Goal: Task Accomplishment & Management: Use online tool/utility

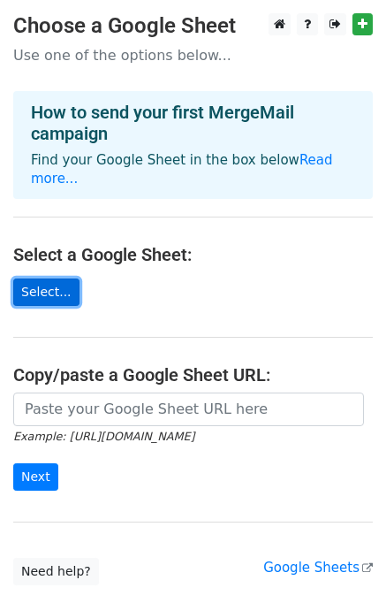
click at [42, 278] on link "Select..." at bounding box center [46, 291] width 66 height 27
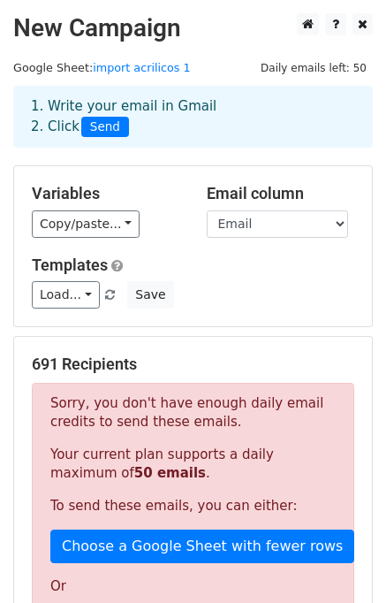
click at [315, 103] on div "1. Write your email in Gmail 2. Click Send" at bounding box center [193, 116] width 351 height 41
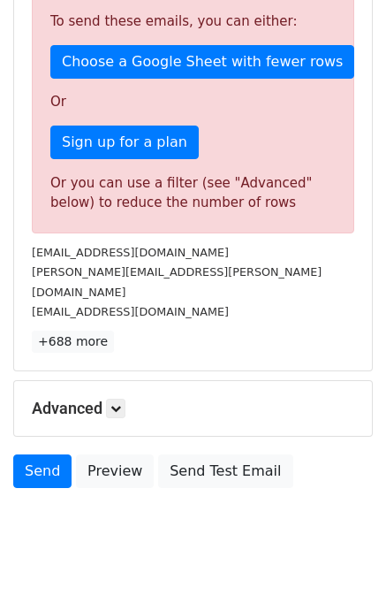
scroll to position [496, 0]
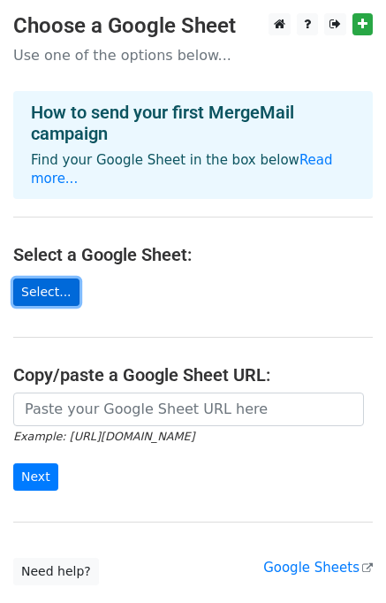
click at [60, 280] on link "Select..." at bounding box center [46, 291] width 66 height 27
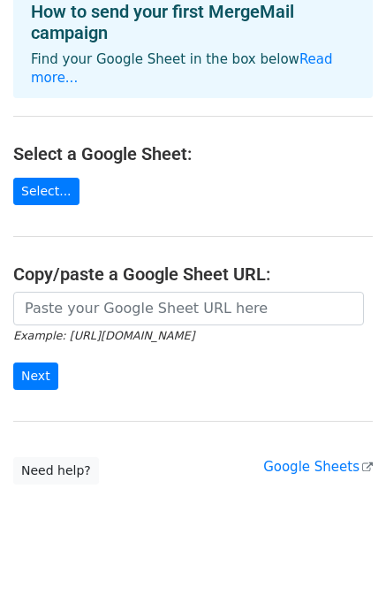
scroll to position [102, 0]
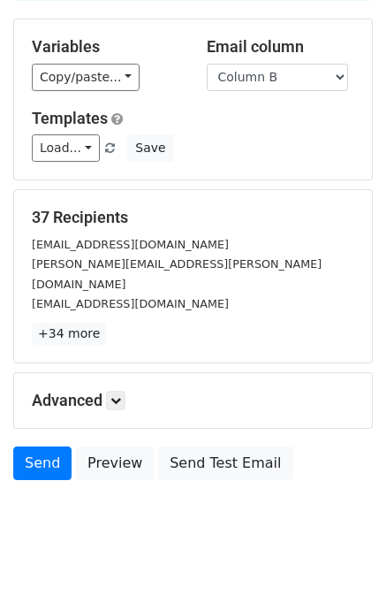
scroll to position [152, 0]
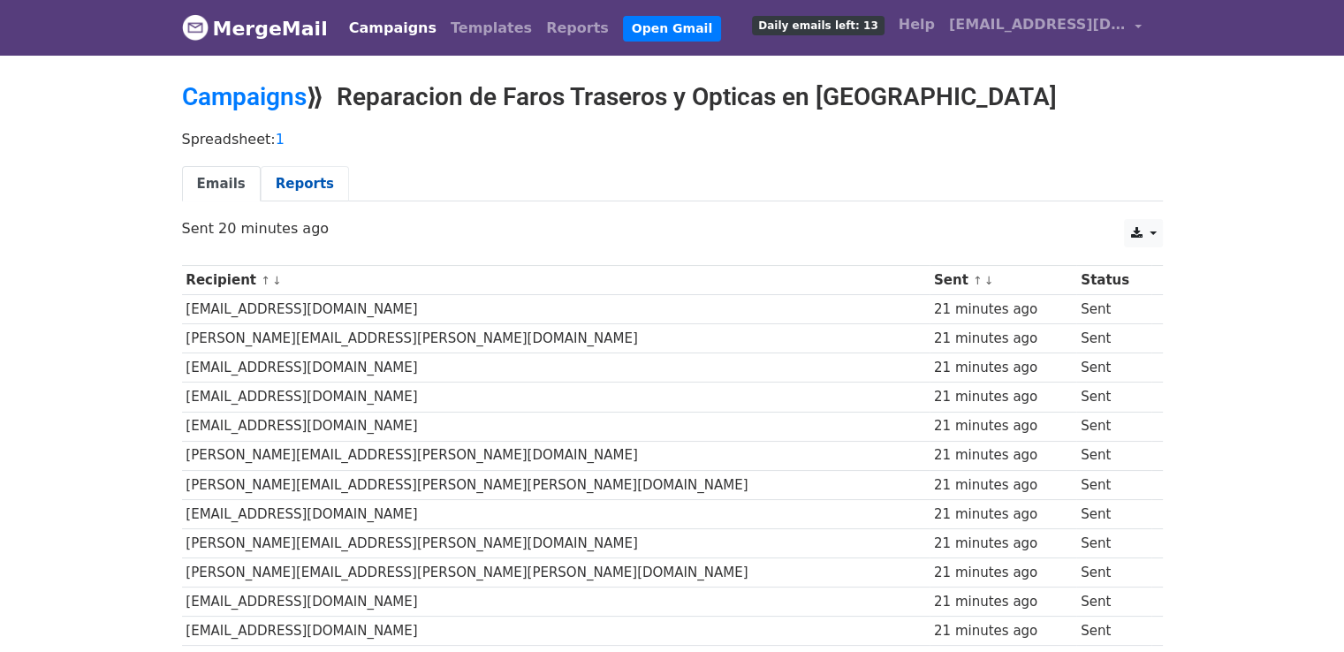
click at [277, 174] on link "Reports" at bounding box center [305, 184] width 88 height 36
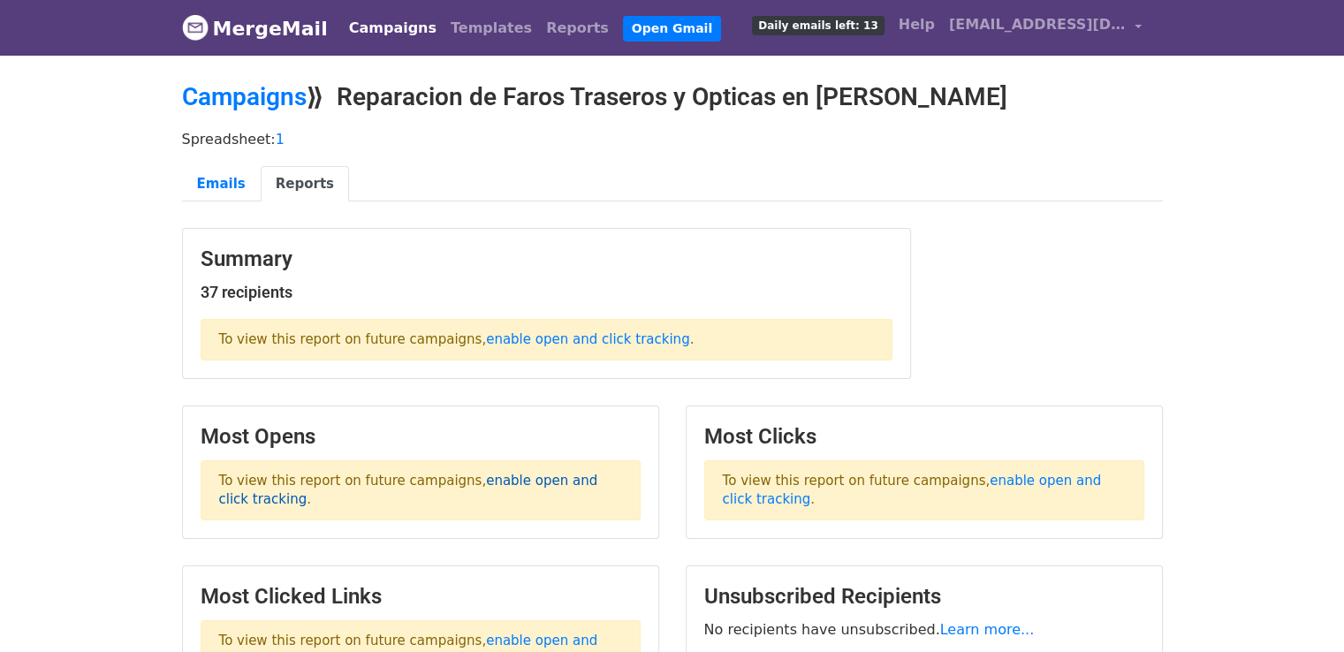
click at [548, 479] on link "enable open and click tracking" at bounding box center [408, 490] width 379 height 34
click at [539, 31] on link "Reports" at bounding box center [577, 28] width 77 height 35
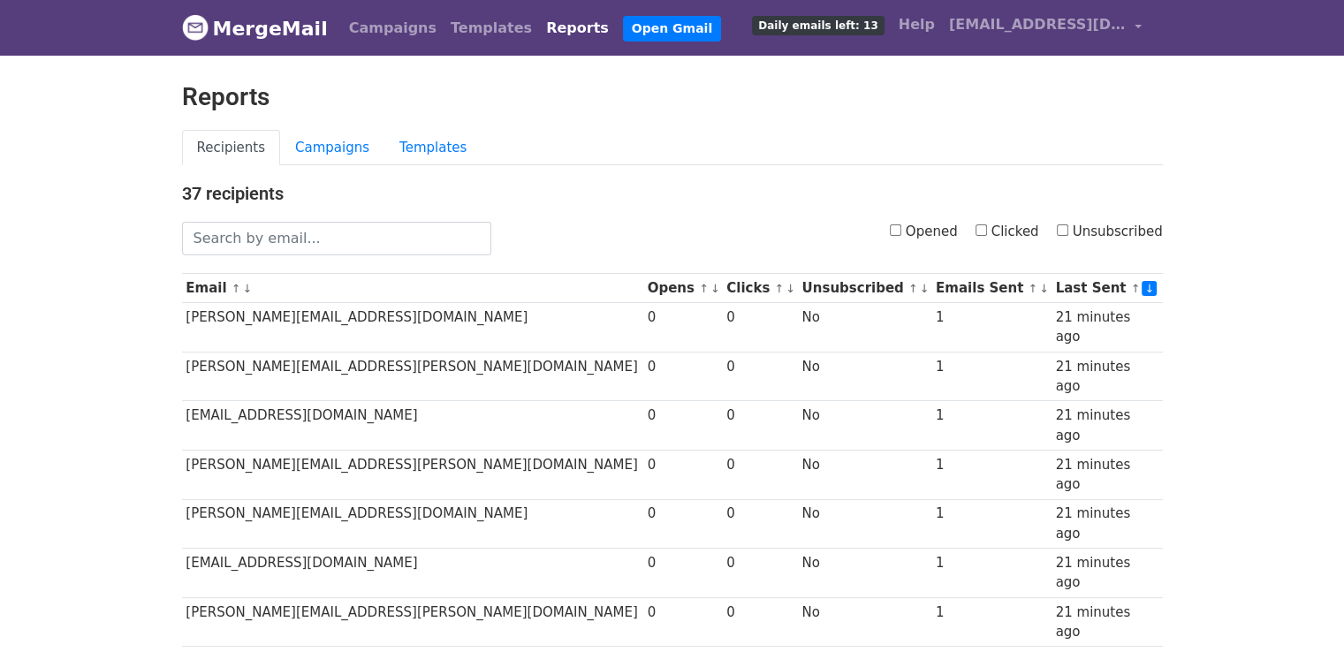
click at [901, 225] on input "Opened" at bounding box center [895, 229] width 11 height 11
checkbox input "true"
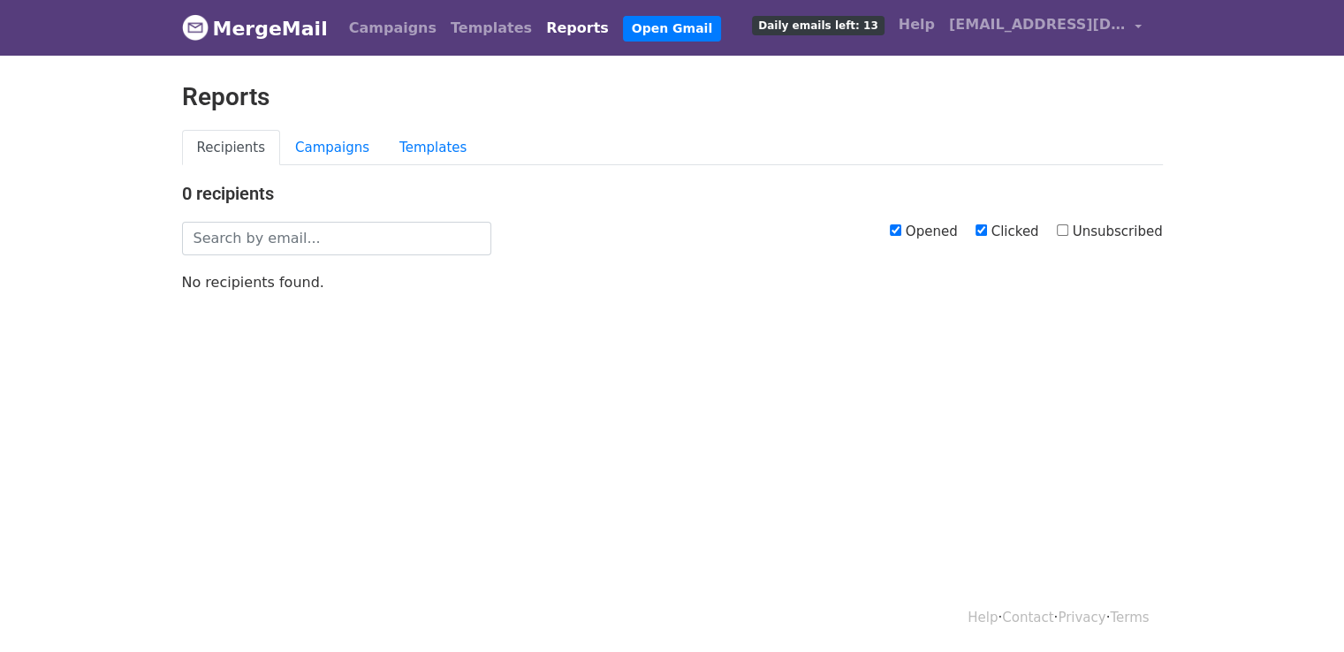
click at [1066, 228] on input "Unsubscribed" at bounding box center [1062, 229] width 11 height 11
checkbox input "true"
click at [337, 153] on link "Campaigns" at bounding box center [332, 148] width 104 height 36
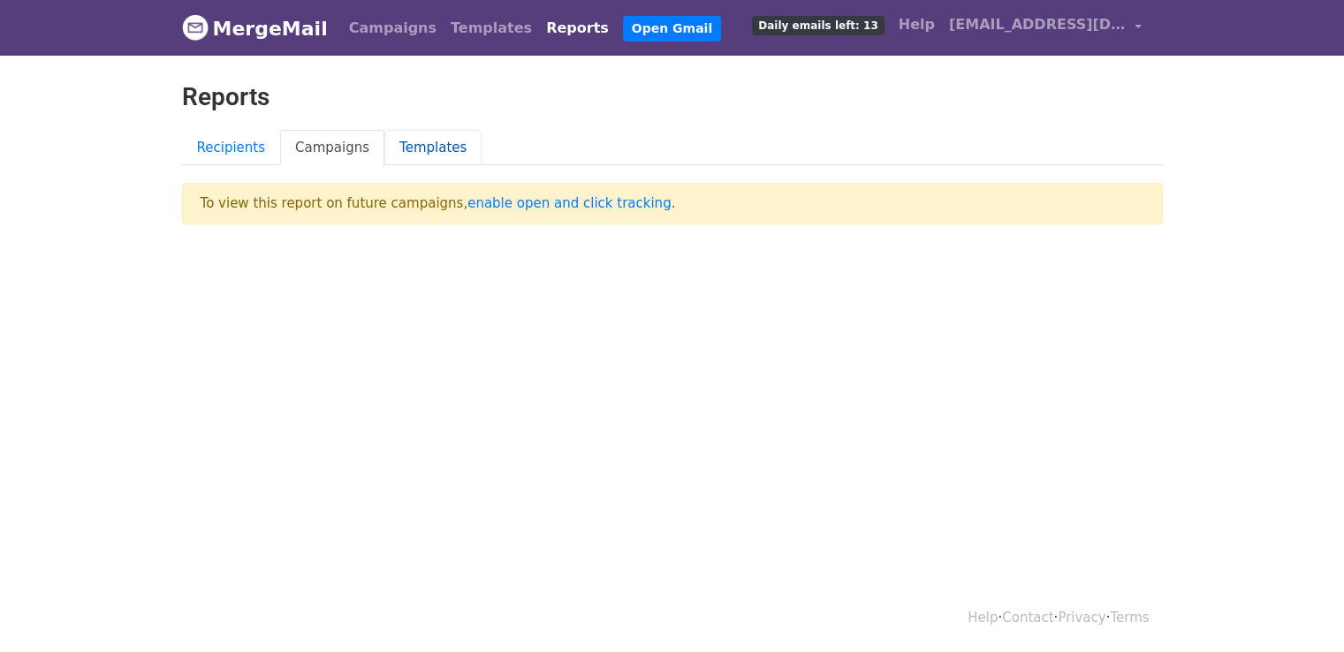
click at [391, 150] on link "Templates" at bounding box center [432, 148] width 97 height 36
click at [210, 141] on link "Recipients" at bounding box center [231, 148] width 99 height 36
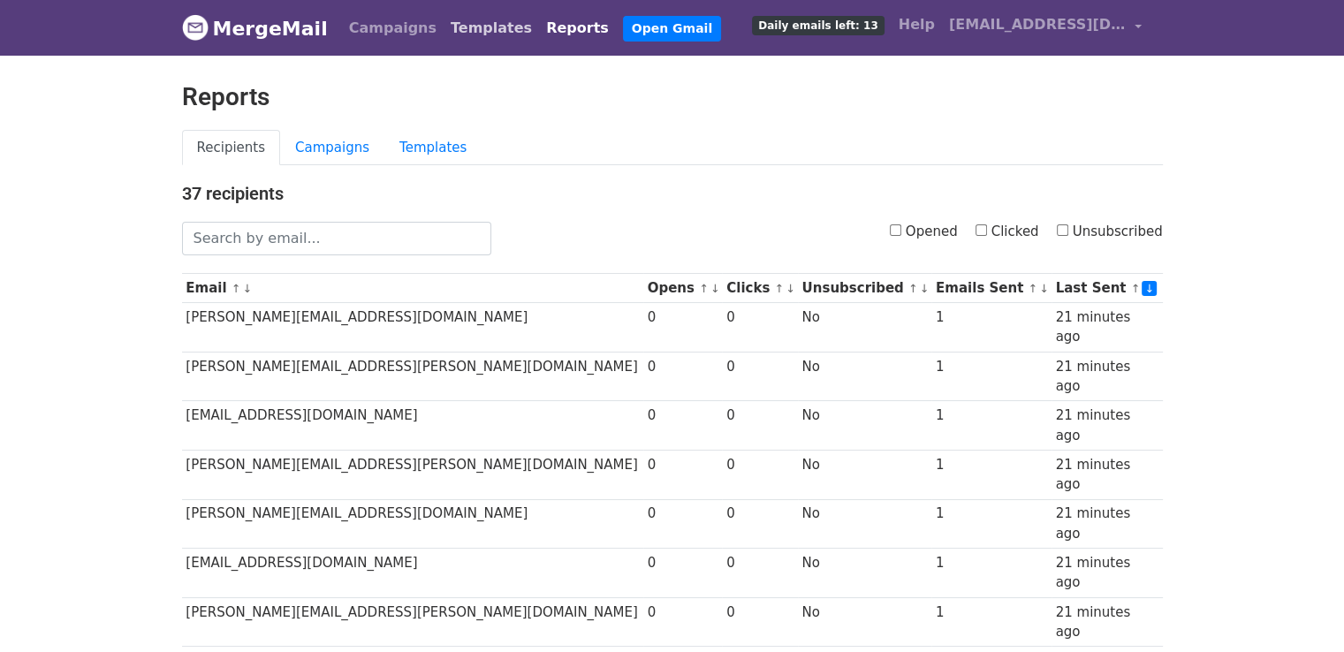
click at [444, 28] on link "Templates" at bounding box center [491, 28] width 95 height 35
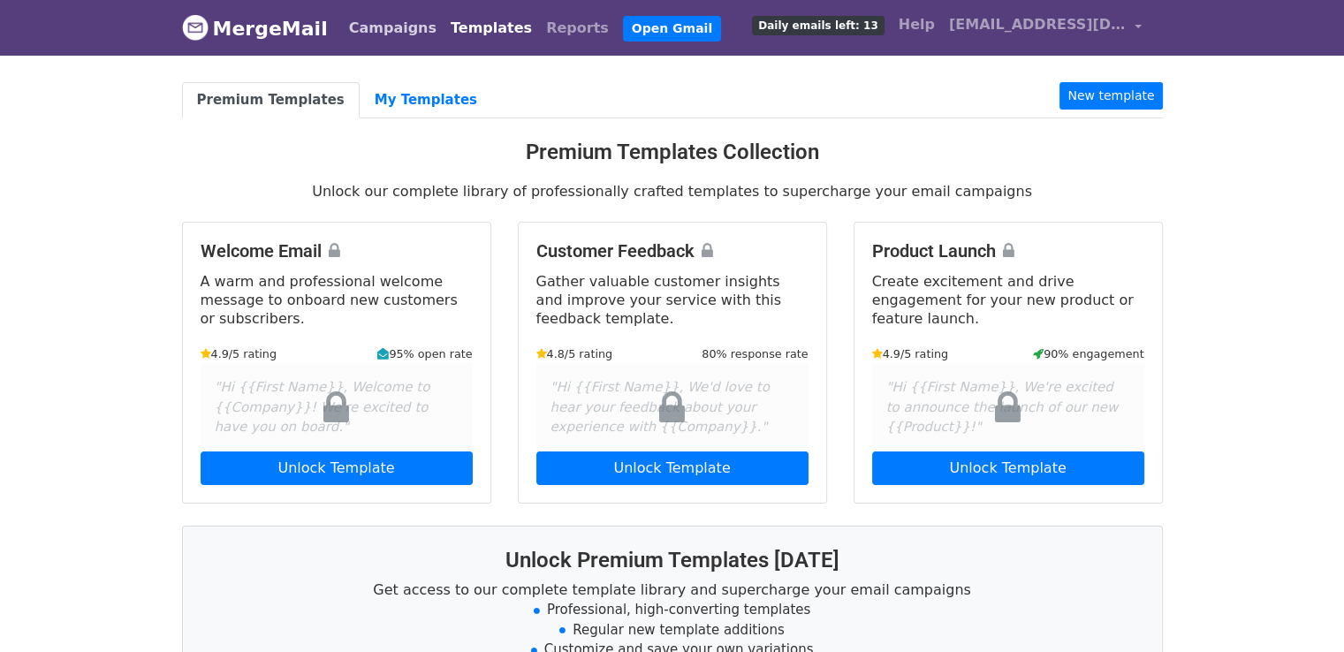
drag, startPoint x: 0, startPoint y: 0, endPoint x: 376, endPoint y: 25, distance: 377.2
click at [376, 25] on link "Campaigns" at bounding box center [393, 28] width 102 height 35
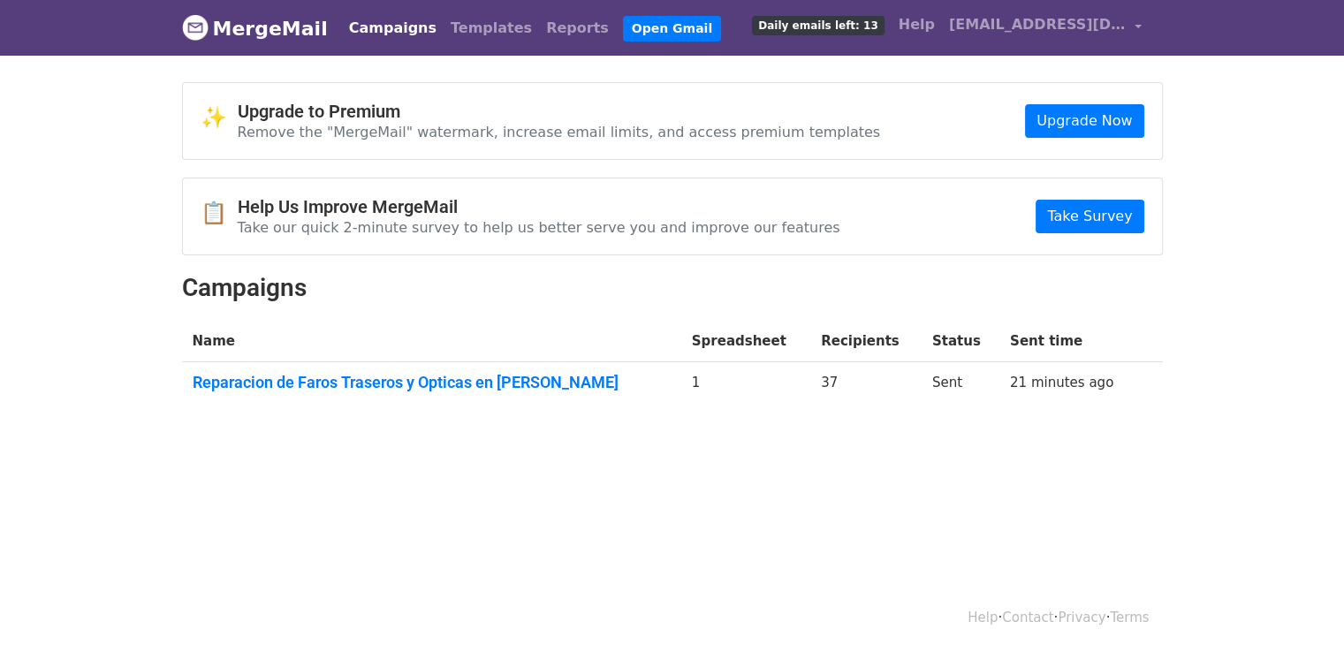
click at [285, 27] on link "MergeMail" at bounding box center [255, 28] width 146 height 37
